Goal: Information Seeking & Learning: Learn about a topic

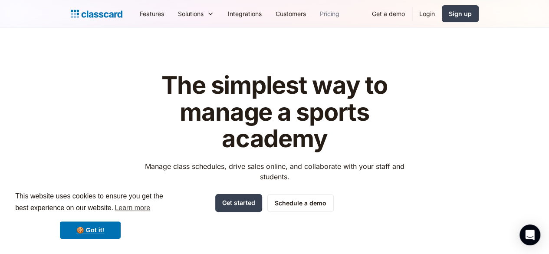
click at [313, 13] on link "Pricing" at bounding box center [329, 14] width 33 height 20
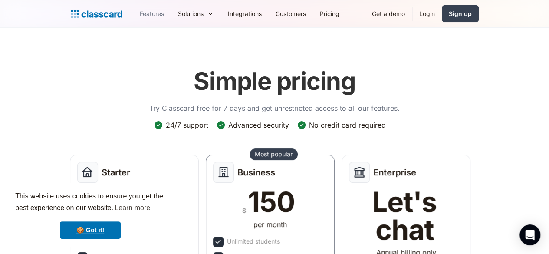
click at [133, 16] on link "Features" at bounding box center [152, 14] width 38 height 20
